Goal: Download file/media

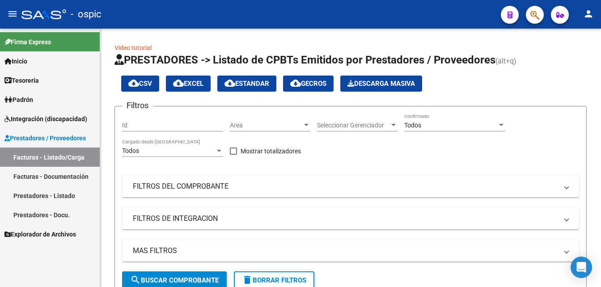
scroll to position [150, 0]
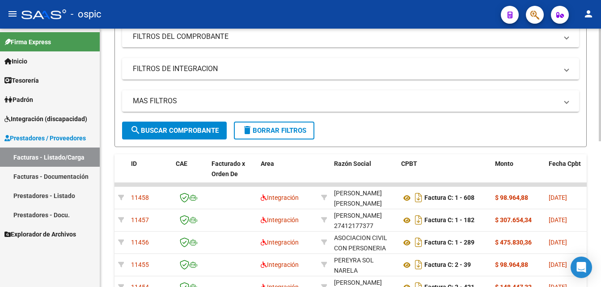
click at [181, 131] on span "search Buscar Comprobante" at bounding box center [174, 130] width 88 height 8
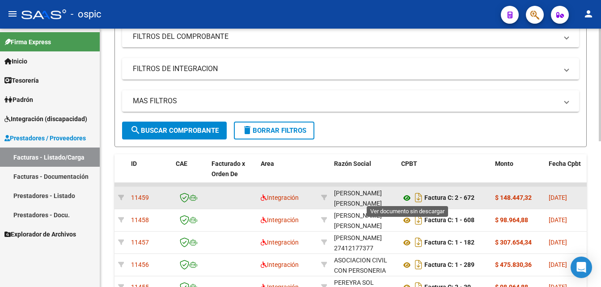
click at [410, 196] on icon at bounding box center [407, 198] width 12 height 11
click at [408, 195] on icon at bounding box center [407, 198] width 12 height 11
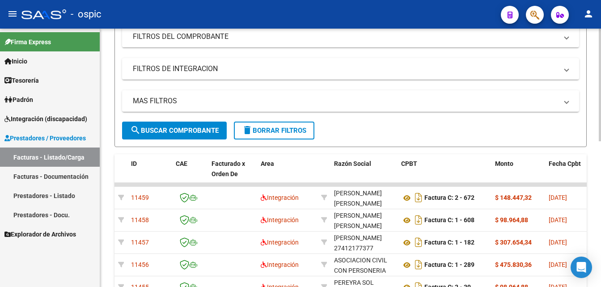
click at [197, 134] on button "search Buscar Comprobante" at bounding box center [174, 131] width 105 height 18
click at [198, 135] on button "search Buscar Comprobante" at bounding box center [174, 131] width 105 height 18
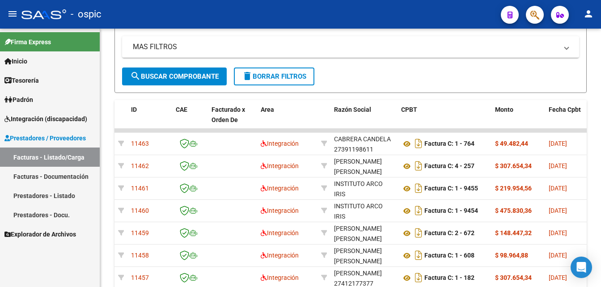
scroll to position [222, 0]
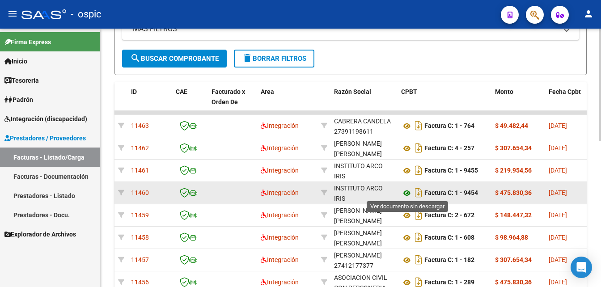
click at [407, 192] on icon at bounding box center [407, 193] width 12 height 11
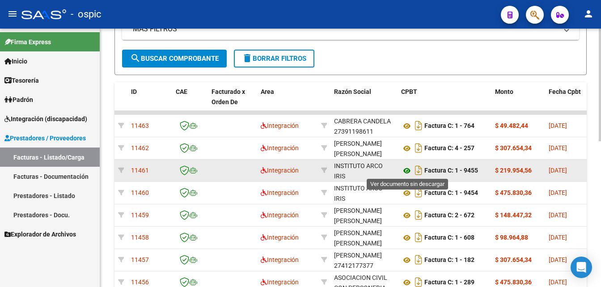
click at [404, 168] on icon at bounding box center [407, 170] width 12 height 11
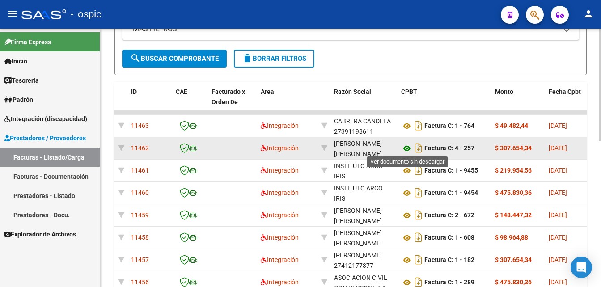
click at [409, 146] on icon at bounding box center [407, 148] width 12 height 11
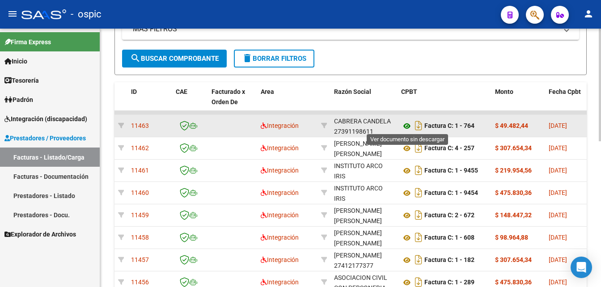
click at [405, 122] on icon at bounding box center [407, 126] width 12 height 11
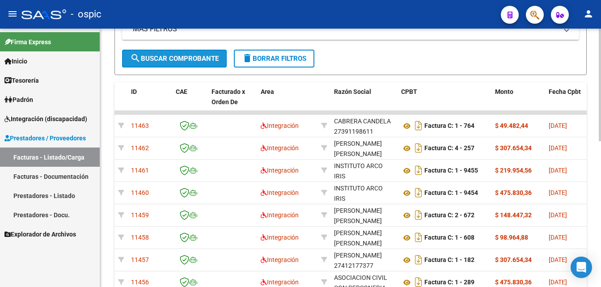
click at [162, 60] on span "search Buscar Comprobante" at bounding box center [174, 59] width 88 height 8
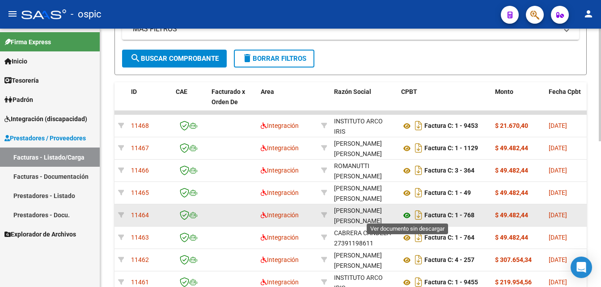
click at [407, 214] on icon at bounding box center [407, 215] width 12 height 11
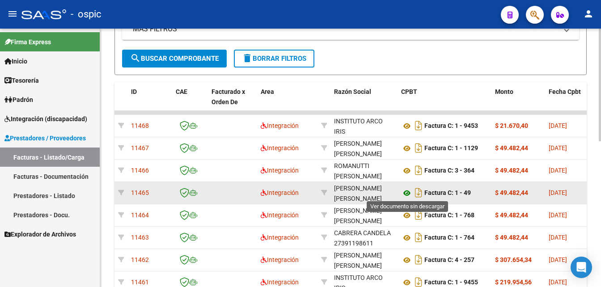
click at [405, 188] on icon at bounding box center [407, 193] width 12 height 11
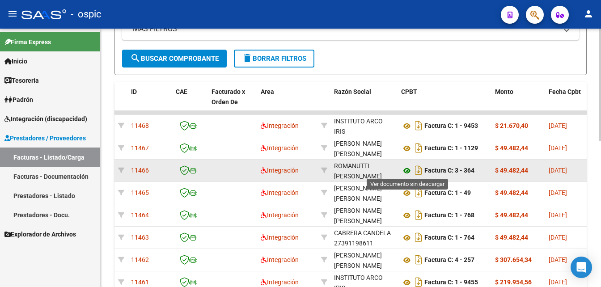
click at [407, 170] on icon at bounding box center [407, 170] width 12 height 11
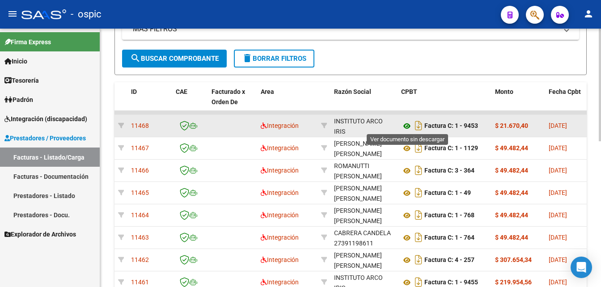
click at [405, 123] on icon at bounding box center [407, 126] width 12 height 11
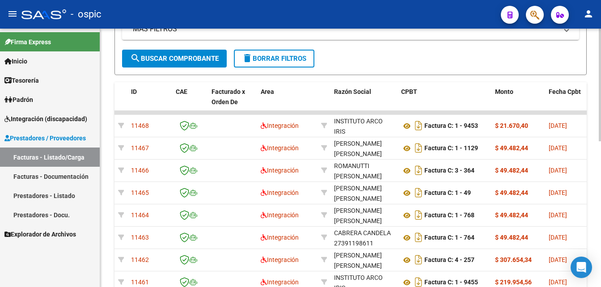
click at [173, 58] on span "search Buscar Comprobante" at bounding box center [174, 59] width 88 height 8
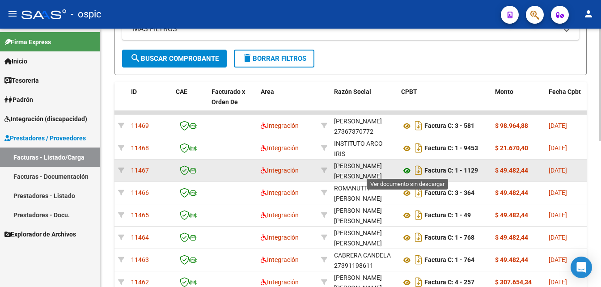
click at [406, 171] on icon at bounding box center [407, 170] width 12 height 11
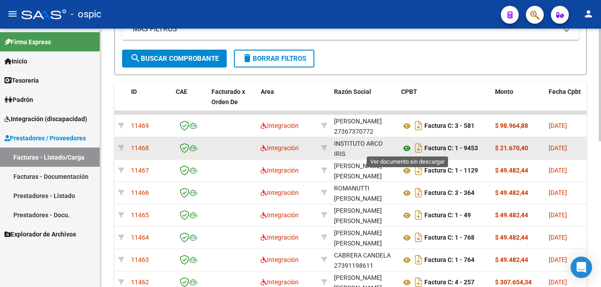
click at [408, 146] on icon at bounding box center [407, 148] width 12 height 11
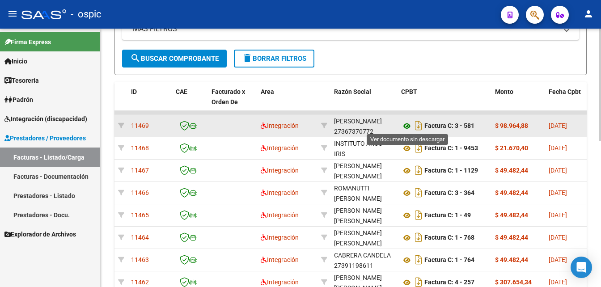
click at [405, 125] on icon at bounding box center [407, 126] width 12 height 11
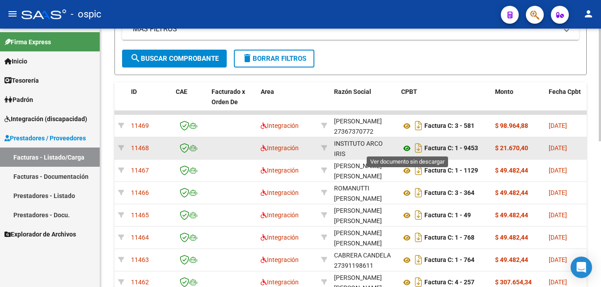
click at [403, 147] on icon at bounding box center [407, 148] width 12 height 11
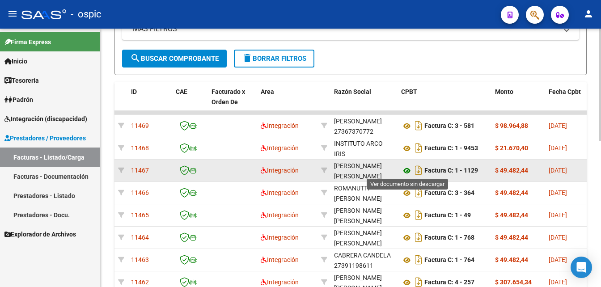
click at [405, 169] on icon at bounding box center [407, 170] width 12 height 11
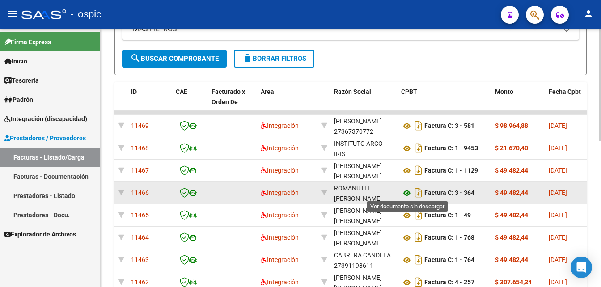
click at [408, 193] on icon at bounding box center [407, 193] width 12 height 11
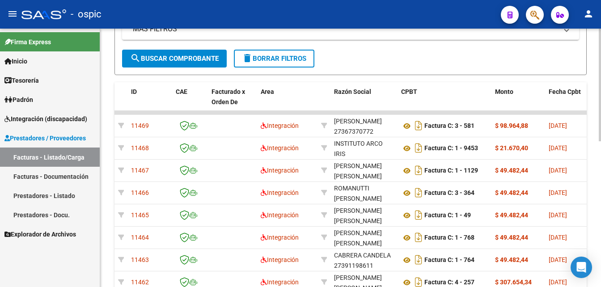
scroll to position [231, 0]
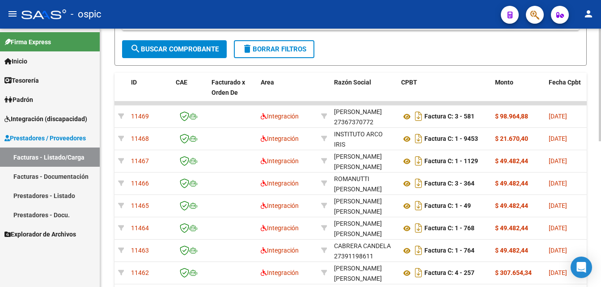
click at [600, 141] on div at bounding box center [599, 85] width 2 height 113
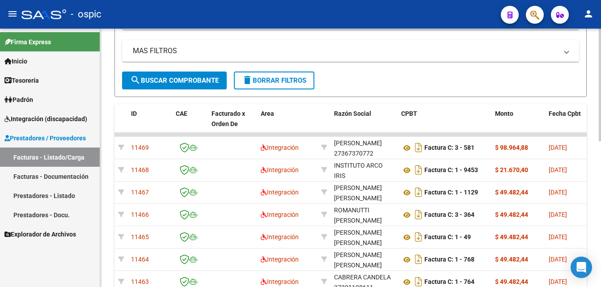
click at [599, 141] on div at bounding box center [599, 85] width 2 height 113
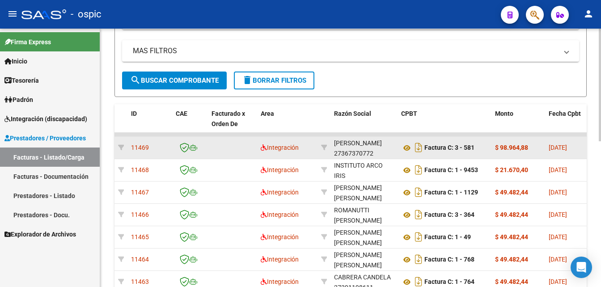
click at [382, 148] on div "[PERSON_NAME]" at bounding box center [358, 143] width 48 height 10
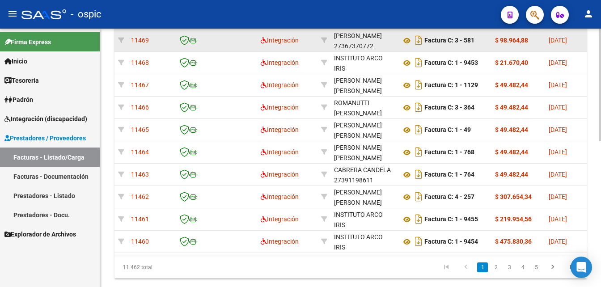
scroll to position [176, 0]
